Goal: Navigation & Orientation: Find specific page/section

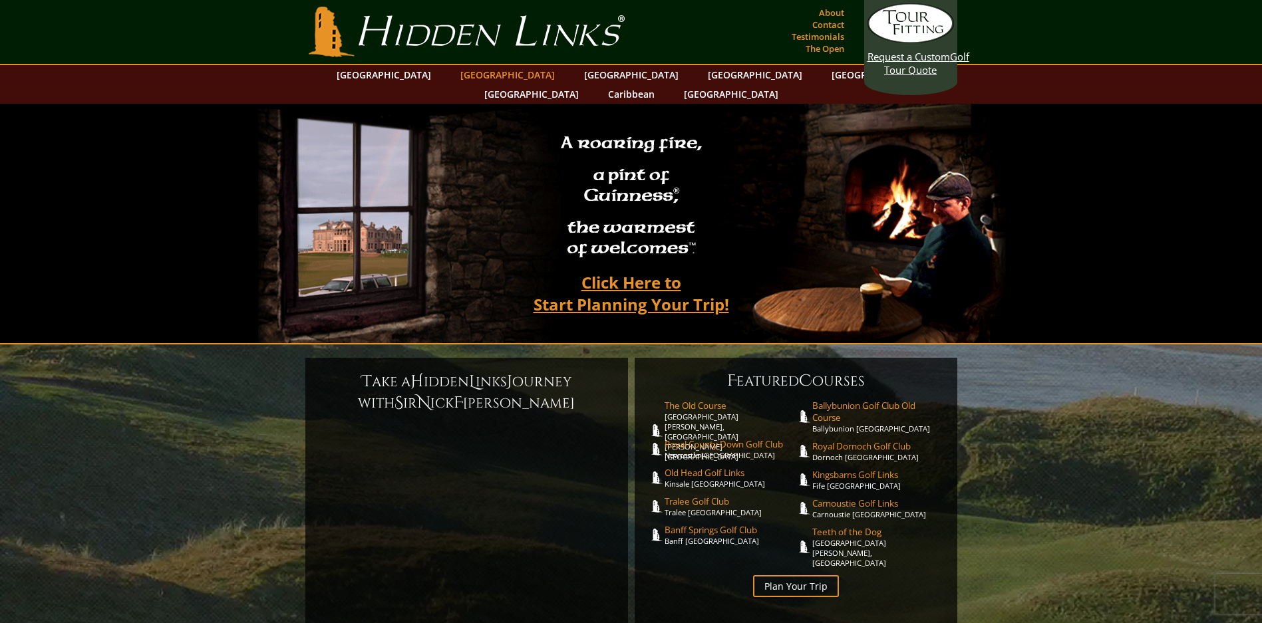
click at [486, 74] on link "[GEOGRAPHIC_DATA]" at bounding box center [508, 74] width 108 height 19
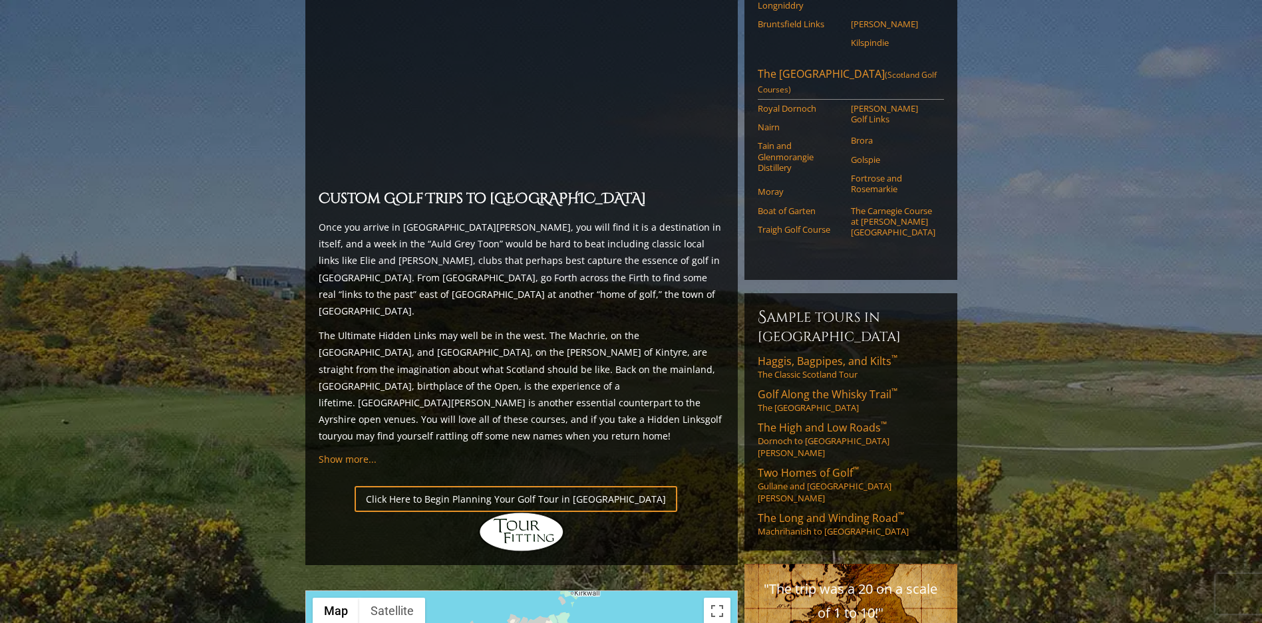
scroll to position [1131, 0]
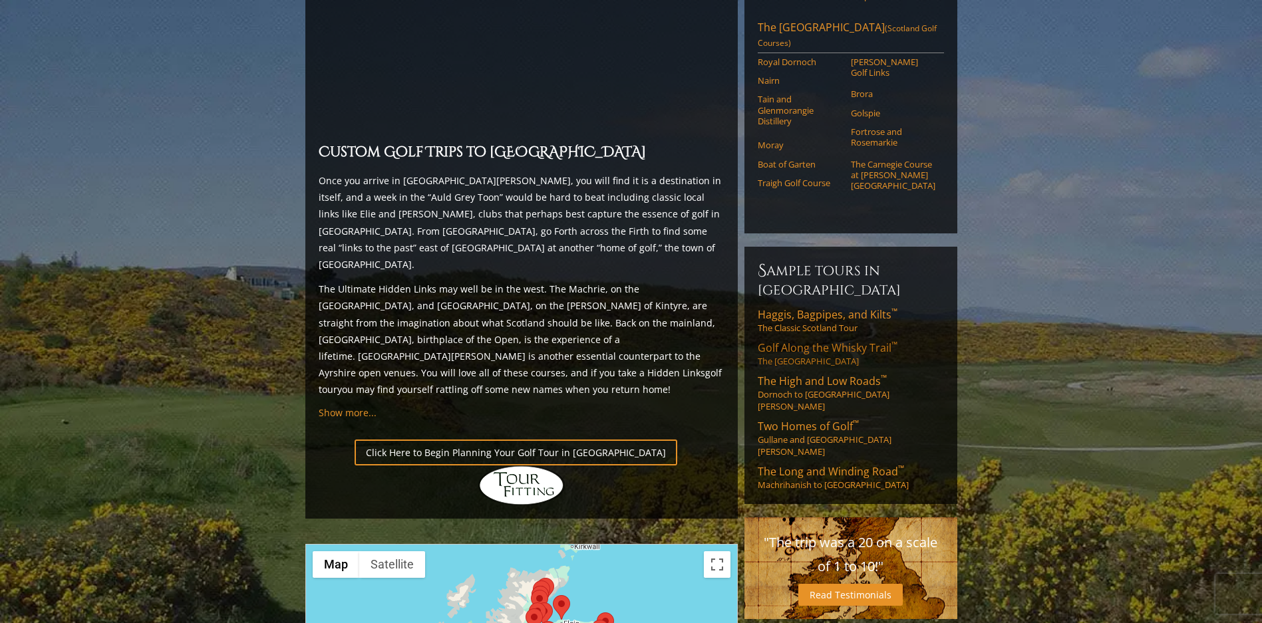
click at [823, 367] on link "Golf Along the Whisky Trail ™ The [GEOGRAPHIC_DATA]" at bounding box center [851, 354] width 186 height 27
